Goal: Information Seeking & Learning: Learn about a topic

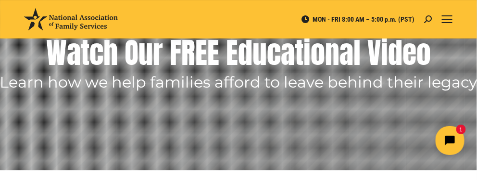
scroll to position [152, 0]
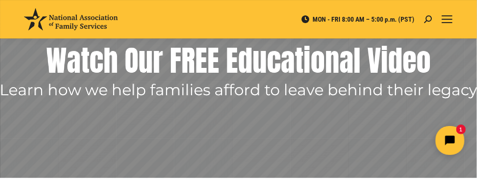
click at [302, 110] on rs-layer at bounding box center [238, 41] width 477 height 274
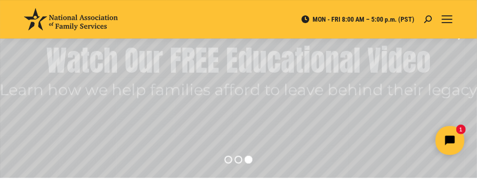
click at [281, 79] on rs-layer-wrap "Get an Affordable Living Trust for Your Family" at bounding box center [236, 76] width 257 height 37
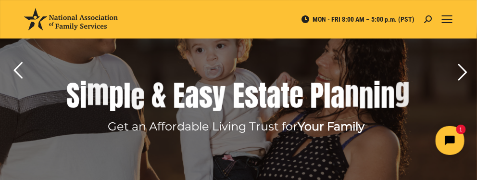
scroll to position [107, 0]
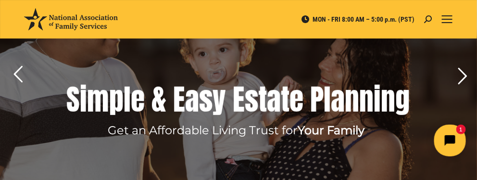
click at [451, 143] on icon "Open chat widget" at bounding box center [454, 140] width 9 height 9
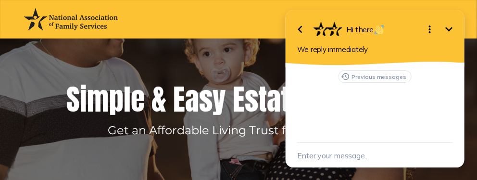
click at [450, 31] on icon "Minimize" at bounding box center [449, 30] width 12 height 12
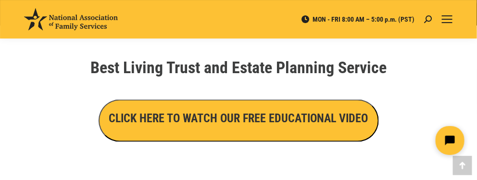
scroll to position [306, 0]
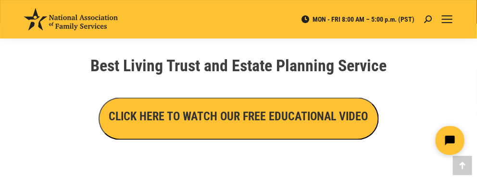
click at [160, 128] on button "CLICK HERE TO WATCH OUR FREE EDUCATIONAL VIDEO" at bounding box center [239, 119] width 280 height 42
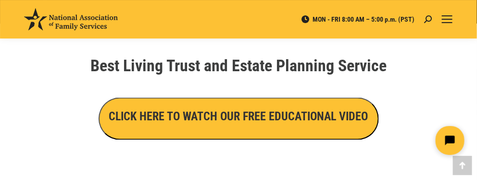
click at [212, 124] on h3 "CLICK HERE TO WATCH OUR FREE EDUCATIONAL VIDEO" at bounding box center [238, 116] width 259 height 16
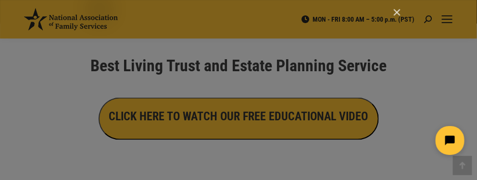
click html
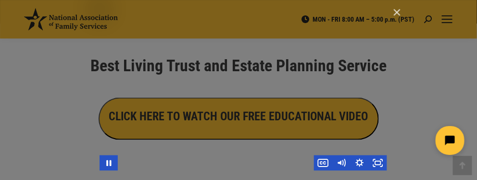
click at [272, 136] on div "Main Video - Full Webinar (Emma) Landon V1.4" at bounding box center [243, 90] width 287 height 162
click at [299, 164] on div "Main Video - Full Webinar (Emma) Landon V1.4" at bounding box center [216, 162] width 196 height 15
click at [278, 158] on div "Main Video - Full Webinar (Emma) Landon V1.4" at bounding box center [216, 162] width 196 height 15
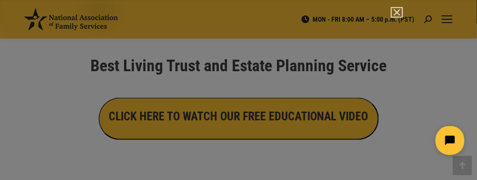
click at [395, 13] on img "Close" at bounding box center [393, 17] width 16 height 16
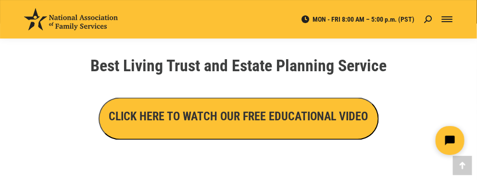
click at [452, 15] on div "Mobile menu icon" at bounding box center [447, 19] width 11 height 8
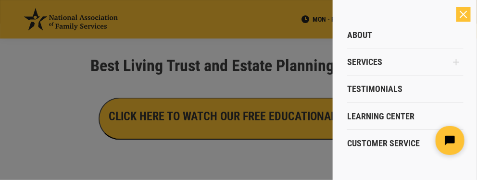
click at [291, 89] on div at bounding box center [238, 90] width 477 height 180
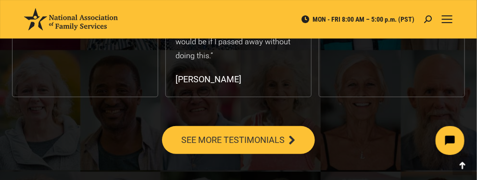
scroll to position [1998, 0]
